Goal: Find specific page/section: Find specific page/section

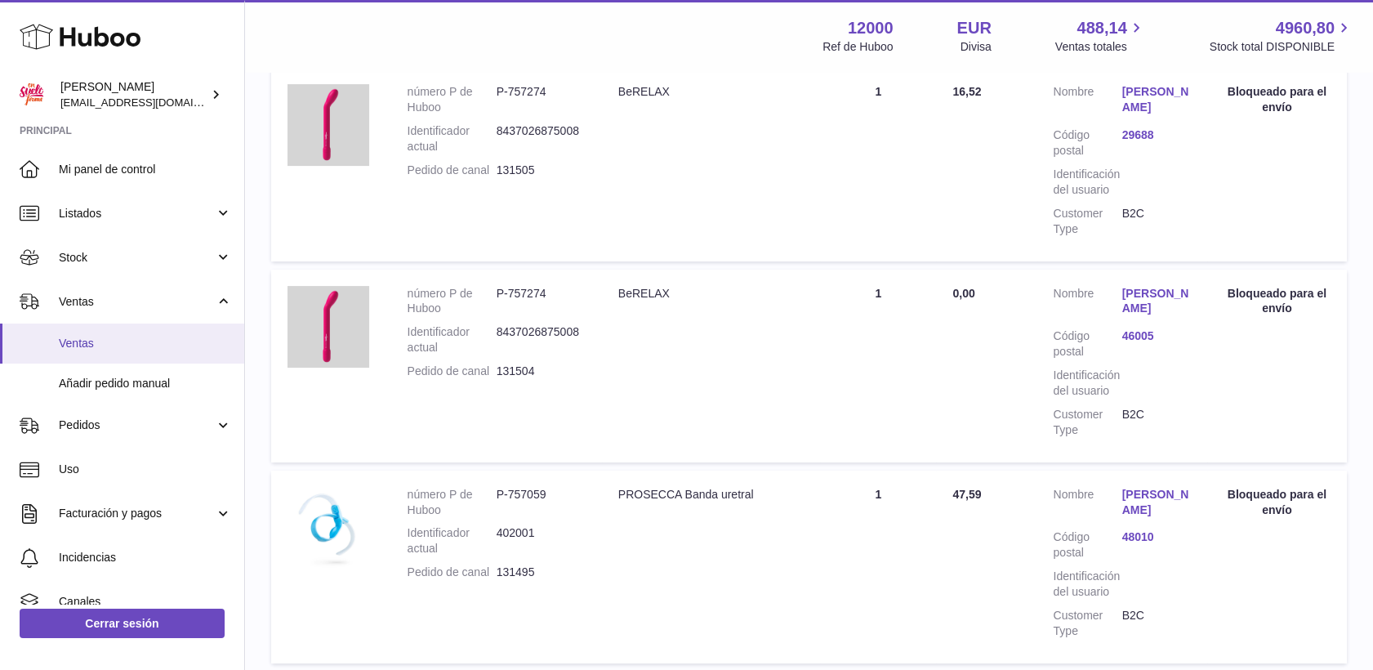
scroll to position [708, 0]
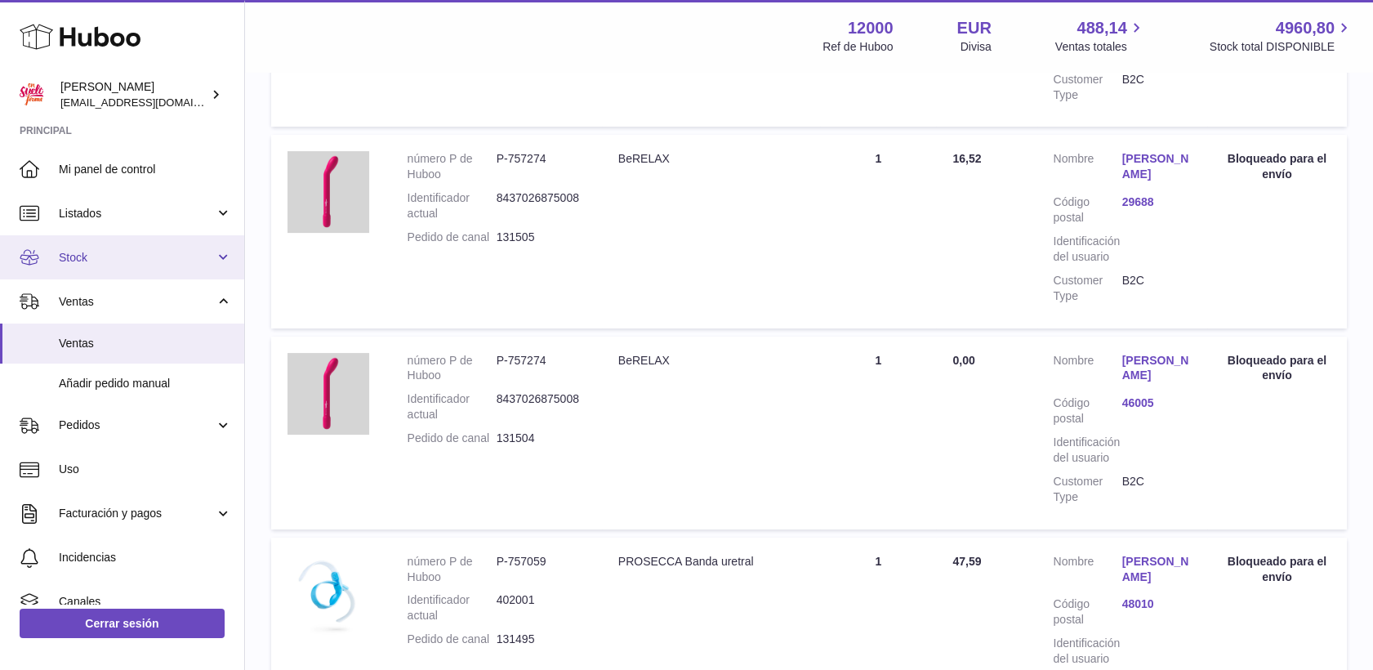
click at [87, 247] on link "Stock" at bounding box center [122, 257] width 244 height 44
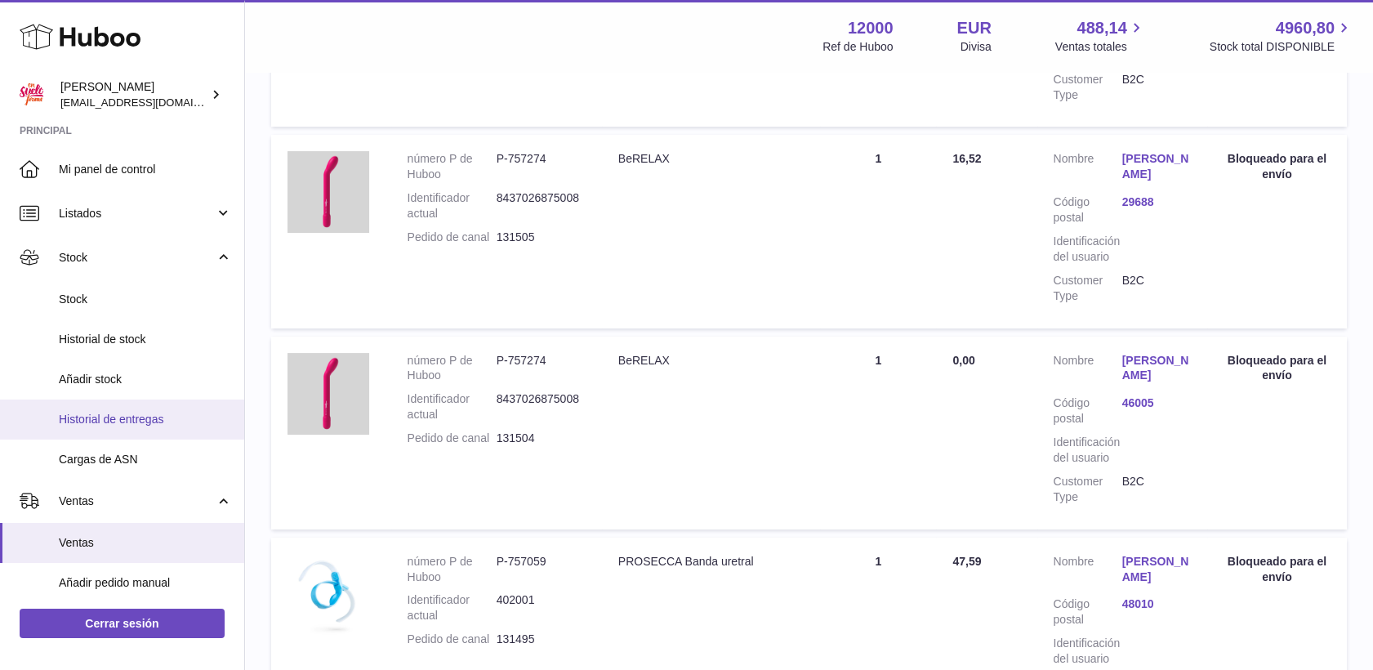
click at [137, 417] on span "Historial de entregas" at bounding box center [145, 420] width 173 height 16
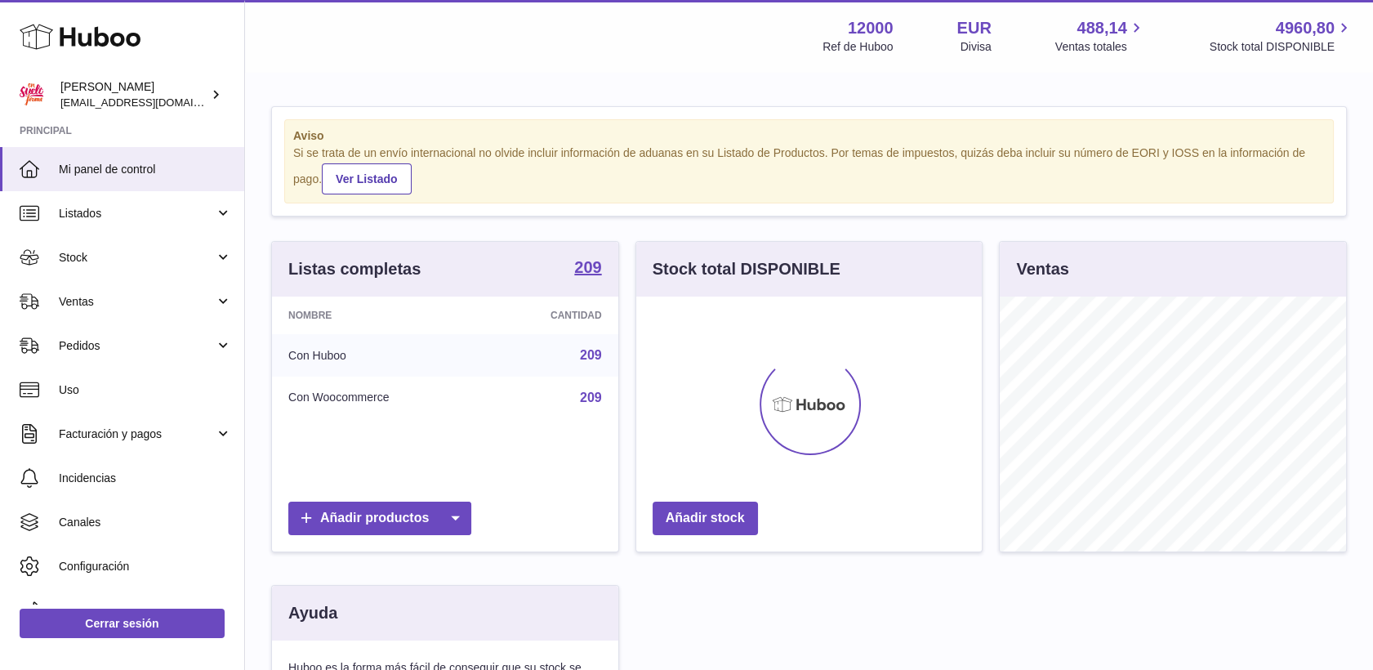
scroll to position [255, 346]
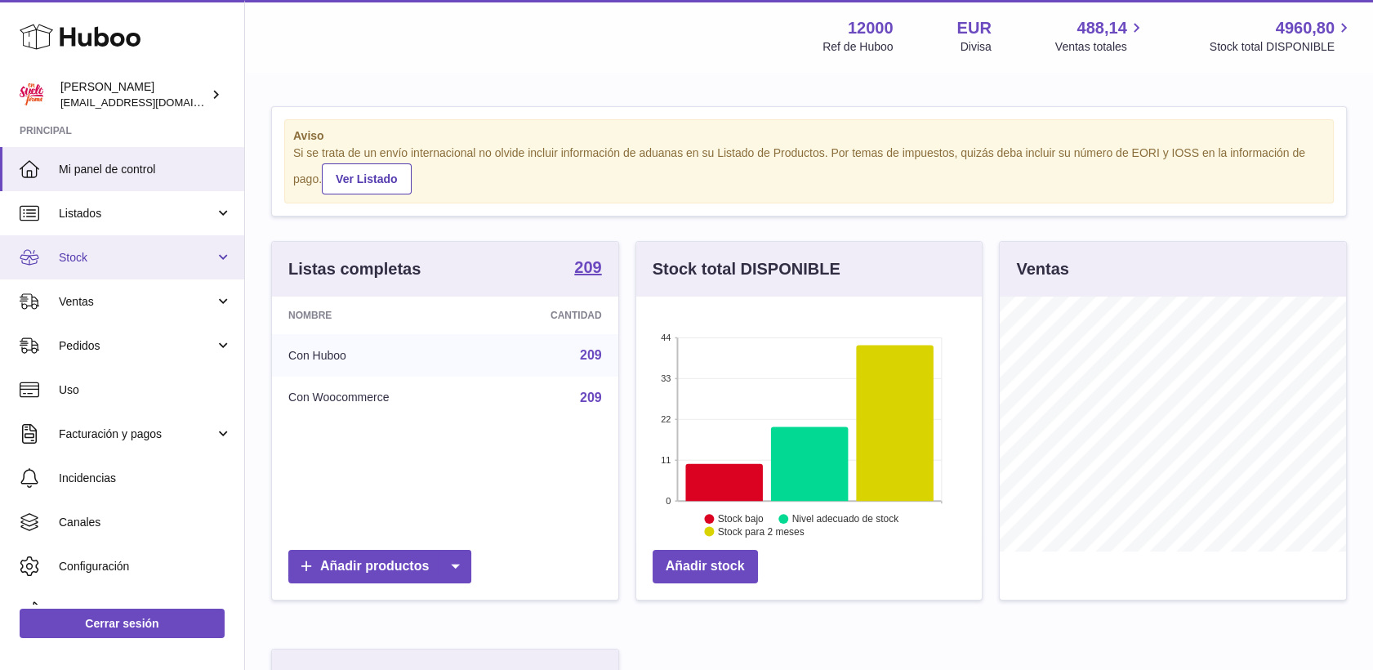
click at [84, 250] on span "Stock" at bounding box center [137, 258] width 156 height 16
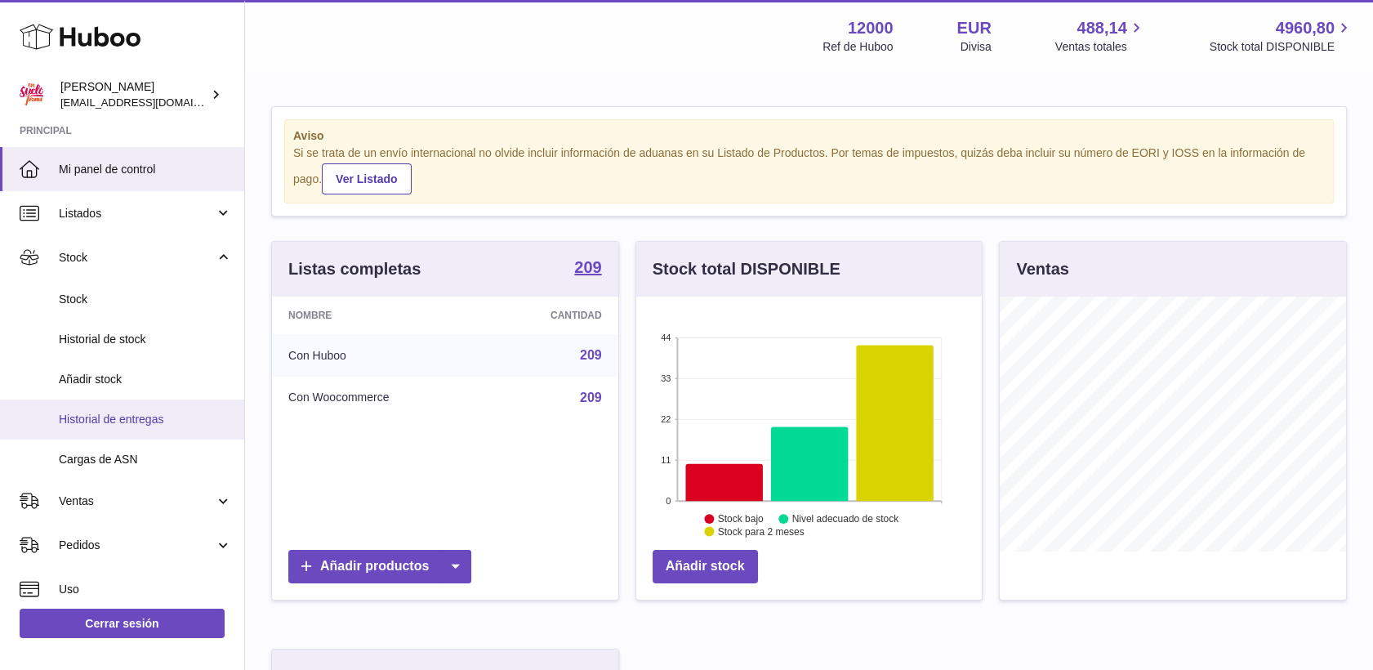
click at [104, 415] on span "Historial de entregas" at bounding box center [145, 420] width 173 height 16
